Goal: Information Seeking & Learning: Learn about a topic

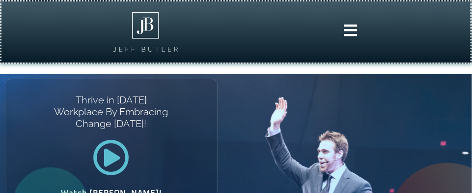
click at [347, 27] on icon at bounding box center [350, 30] width 15 height 15
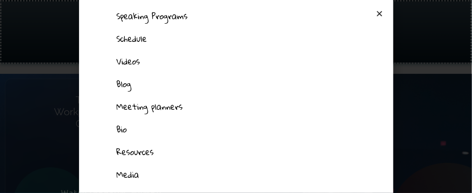
click at [121, 129] on link "Bio" at bounding box center [236, 129] width 259 height 23
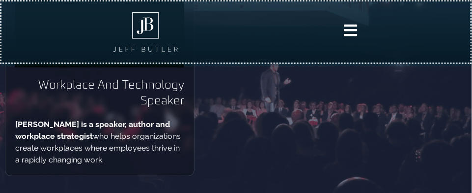
scroll to position [147, 0]
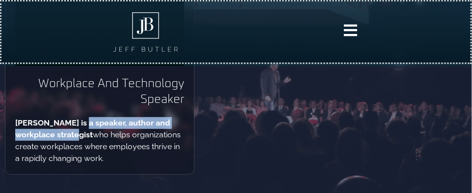
drag, startPoint x: 69, startPoint y: 125, endPoint x: 85, endPoint y: 131, distance: 17.0
click at [85, 131] on b "[PERSON_NAME] is a speaker, author and workplace strategist" at bounding box center [92, 128] width 155 height 21
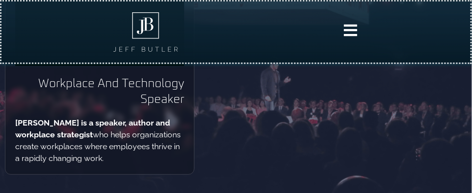
click at [55, 81] on h2 "Workplace And Technology Speaker" at bounding box center [99, 91] width 169 height 31
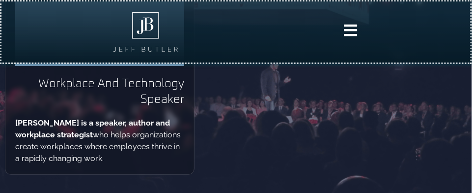
drag, startPoint x: 43, startPoint y: 83, endPoint x: 186, endPoint y: 97, distance: 143.2
click at [186, 97] on div "About [PERSON_NAME] And Technology Speaker [PERSON_NAME] is a speaker, author a…" at bounding box center [100, 57] width 190 height 233
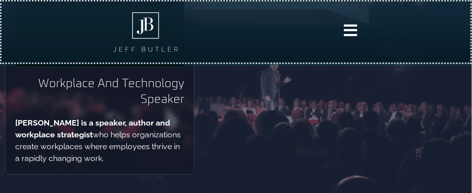
click at [186, 97] on div "About [PERSON_NAME] And Technology Speaker [PERSON_NAME] is a speaker, author a…" at bounding box center [100, 57] width 190 height 233
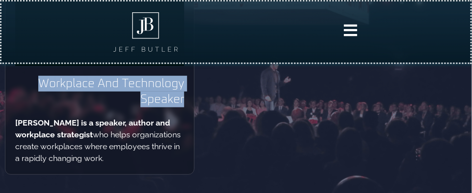
drag, startPoint x: 42, startPoint y: 84, endPoint x: 183, endPoint y: 98, distance: 141.7
click at [183, 98] on h2 "Workplace And Technology Speaker" at bounding box center [99, 91] width 169 height 31
copy h2 "Workplace And Technology Speaker"
click at [140, 22] on img at bounding box center [145, 32] width 64 height 40
